Goal: Task Accomplishment & Management: Use online tool/utility

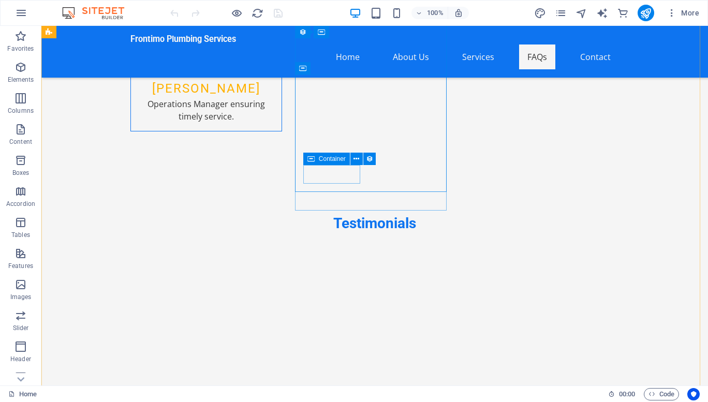
scroll to position [5316, 0]
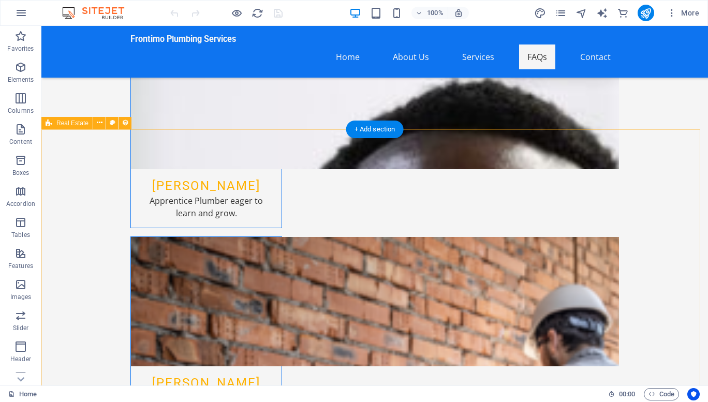
click at [97, 123] on icon at bounding box center [100, 122] width 6 height 11
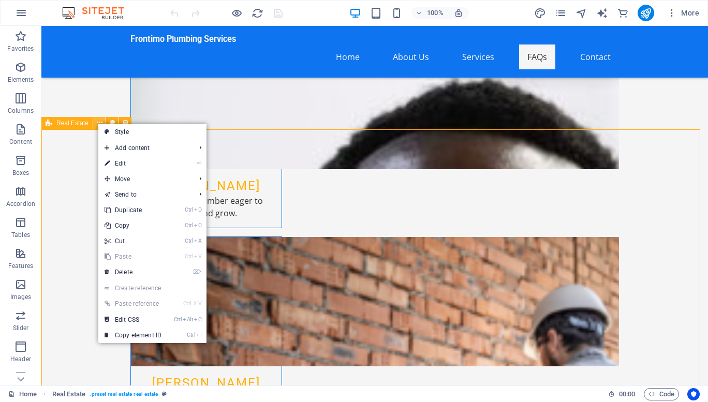
click at [97, 123] on icon at bounding box center [100, 122] width 6 height 11
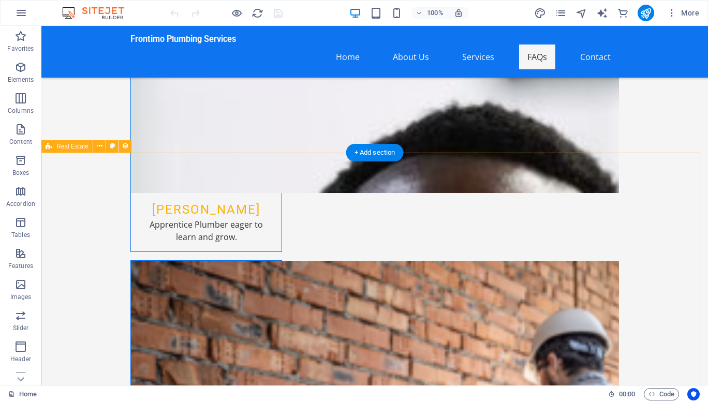
scroll to position [5293, 0]
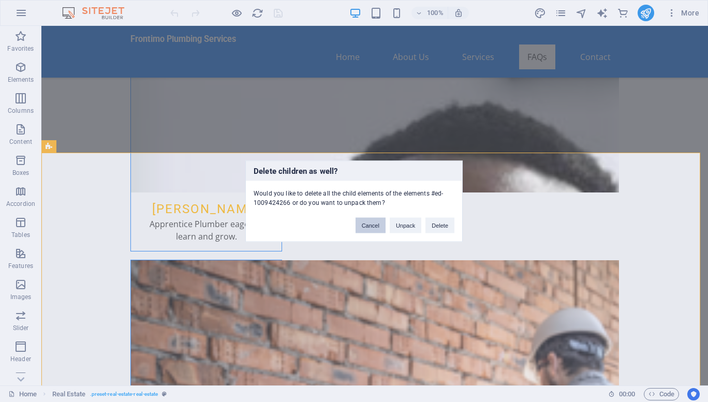
click at [378, 226] on button "Cancel" at bounding box center [370, 225] width 30 height 16
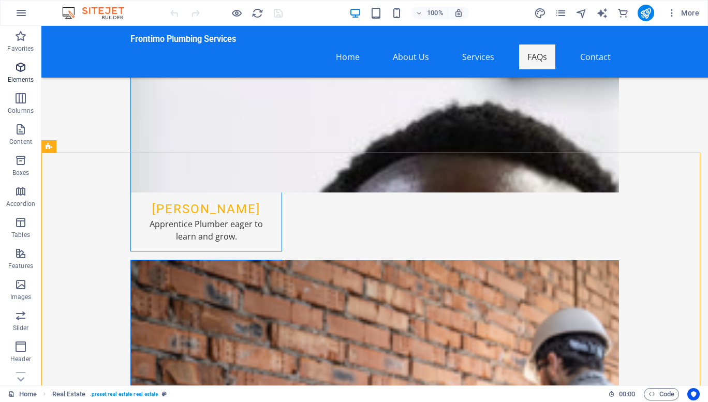
click at [24, 77] on p "Elements" at bounding box center [21, 80] width 26 height 8
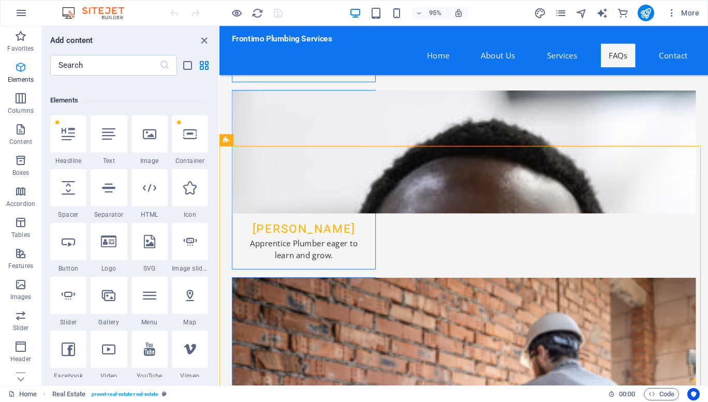
scroll to position [110, 0]
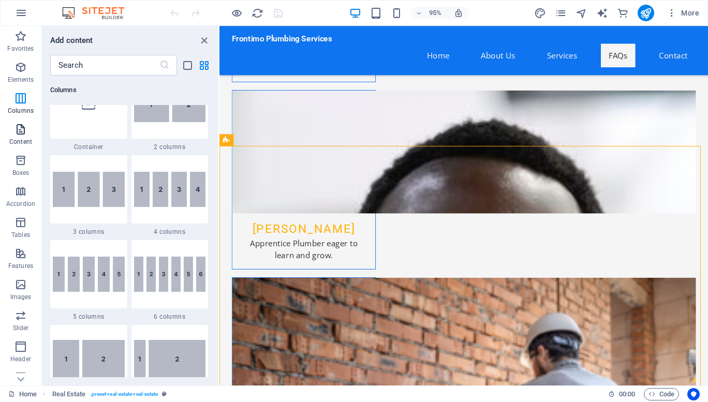
scroll to position [550, 0]
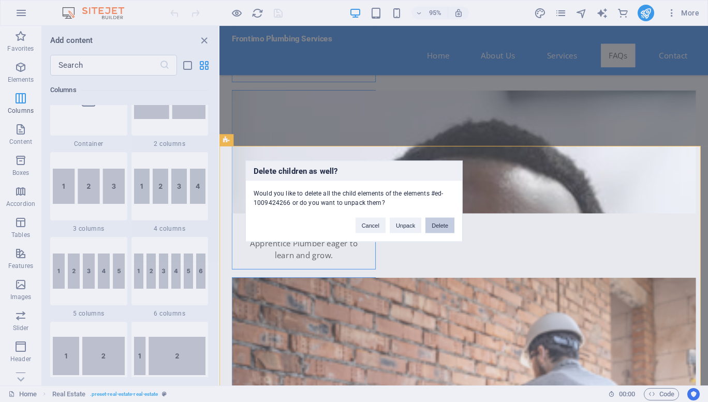
click at [441, 228] on button "Delete" at bounding box center [439, 225] width 29 height 16
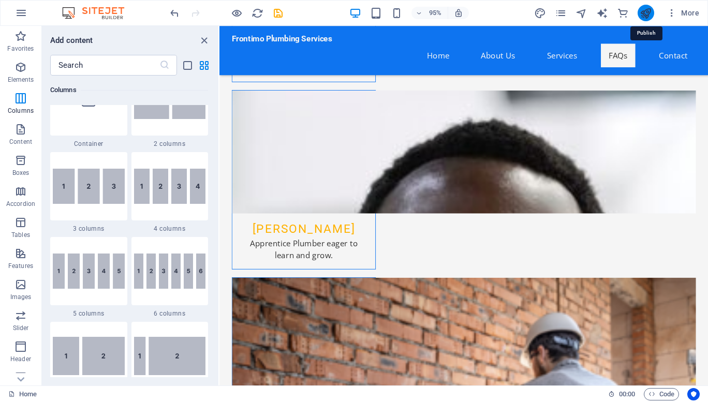
click at [649, 11] on icon "publish" at bounding box center [646, 13] width 12 height 12
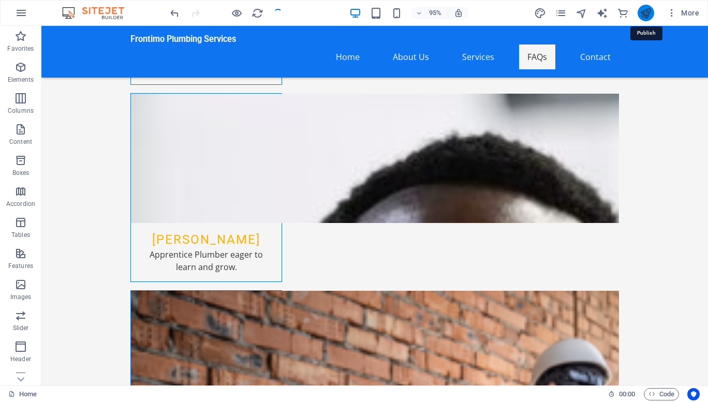
checkbox input "false"
